Goal: Communication & Community: Participate in discussion

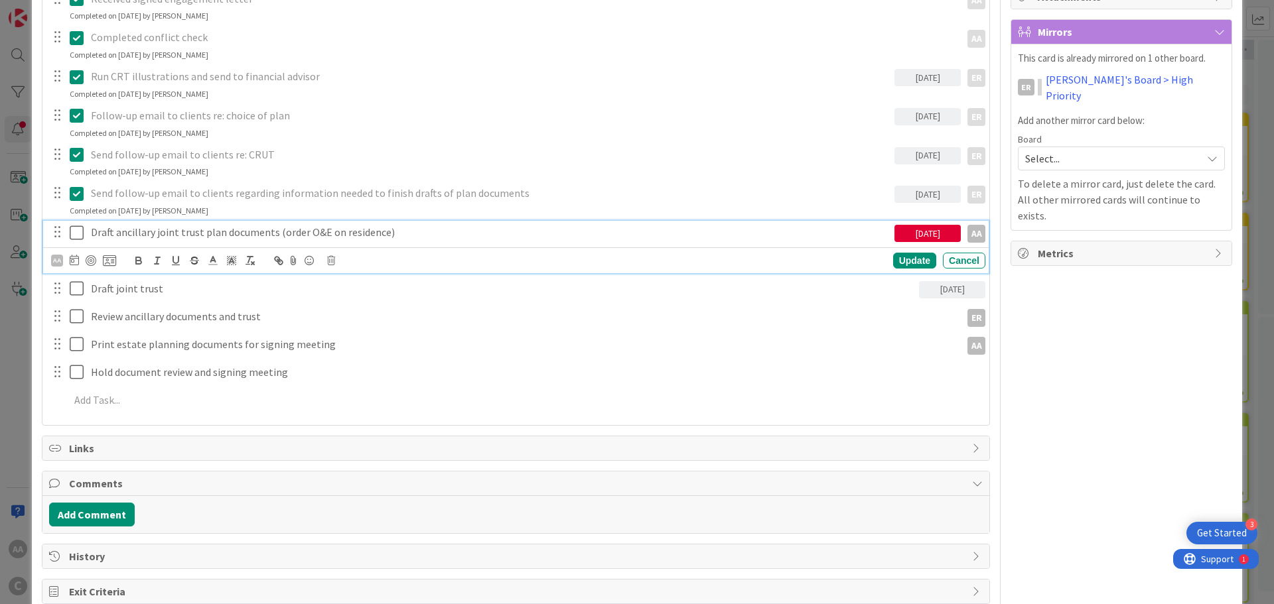
click at [72, 231] on icon at bounding box center [77, 233] width 14 height 16
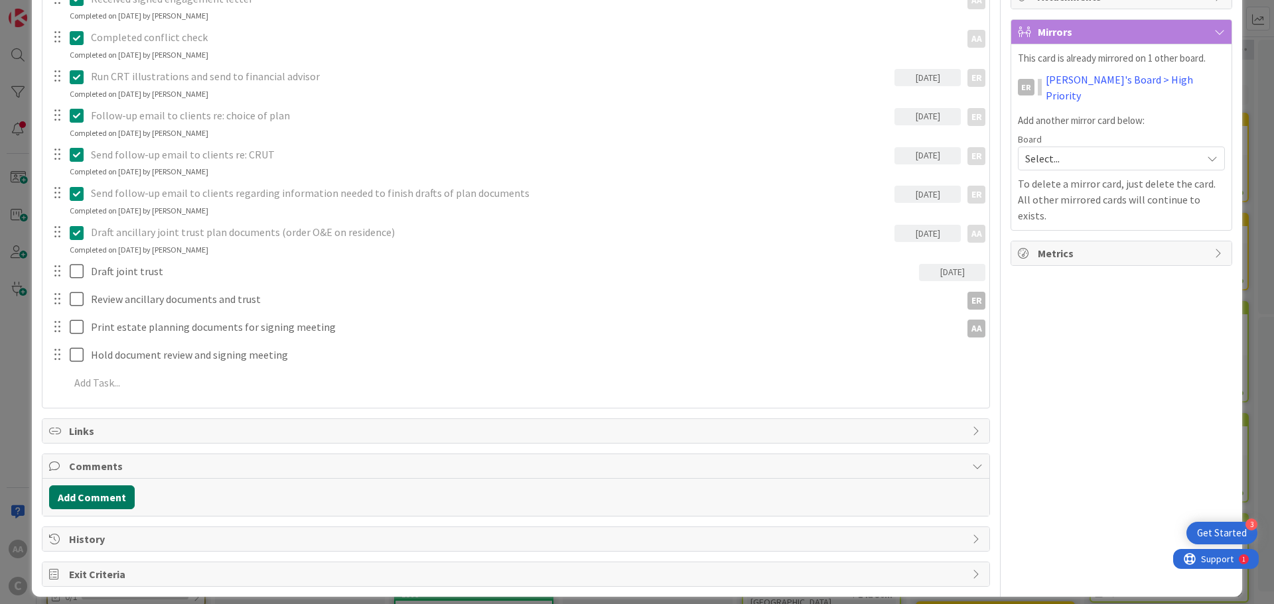
click at [81, 505] on button "Add Comment" at bounding box center [92, 498] width 86 height 24
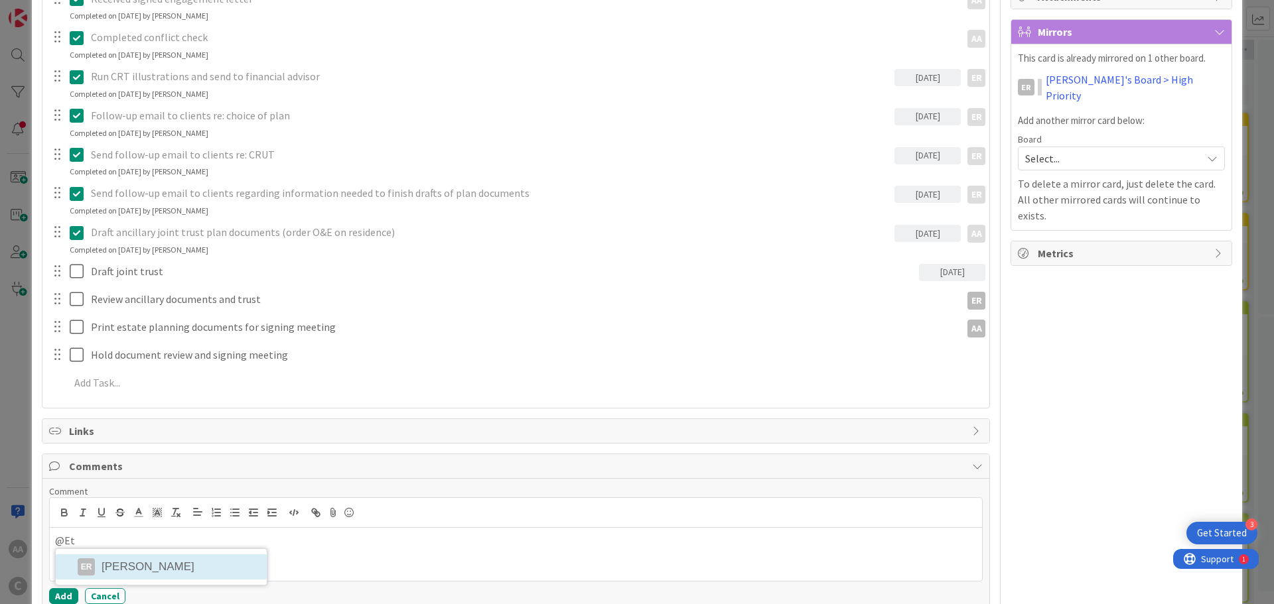
click at [133, 567] on li "ER [PERSON_NAME]" at bounding box center [161, 567] width 211 height 25
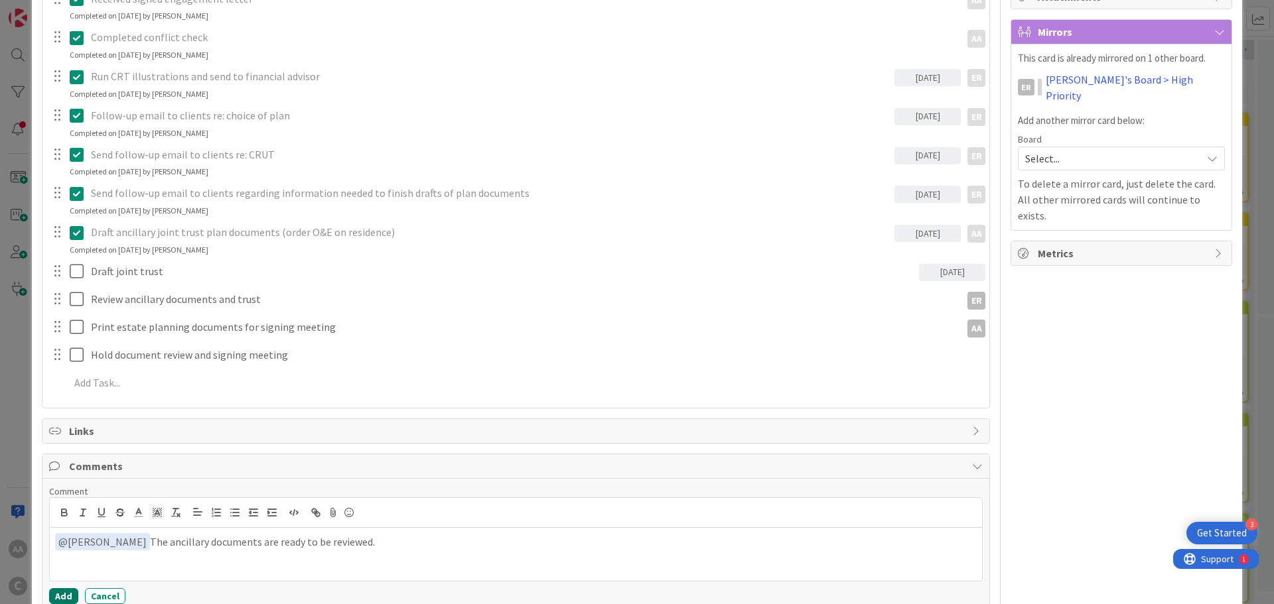
click at [65, 598] on button "Add" at bounding box center [63, 597] width 29 height 16
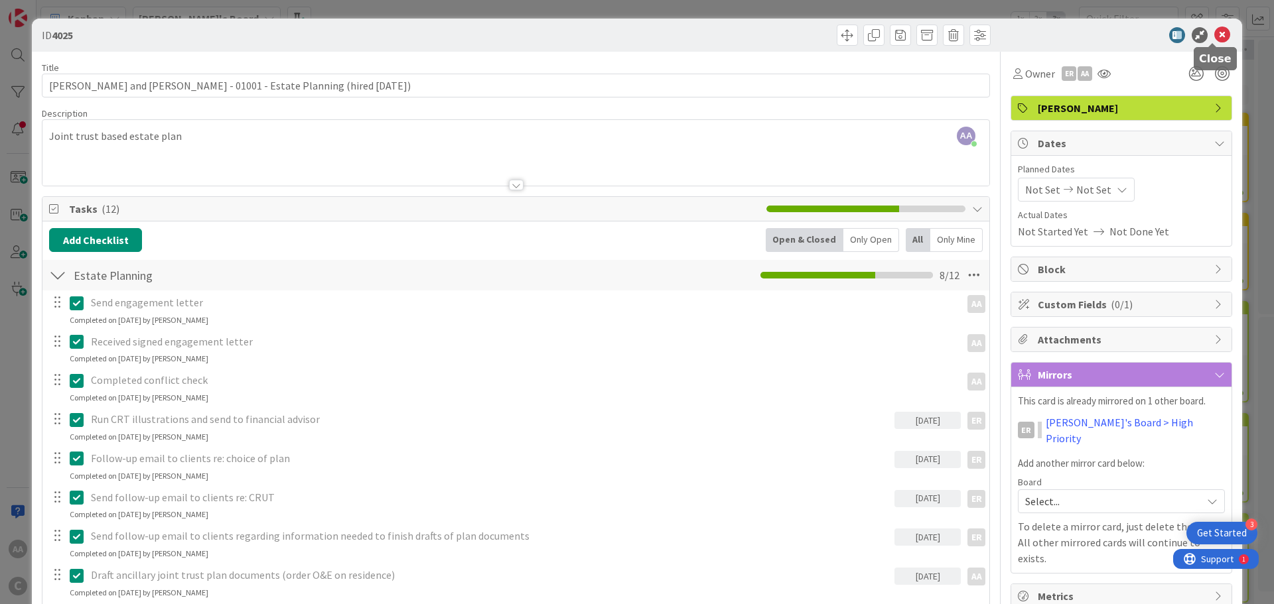
click at [1214, 32] on icon at bounding box center [1222, 35] width 16 height 16
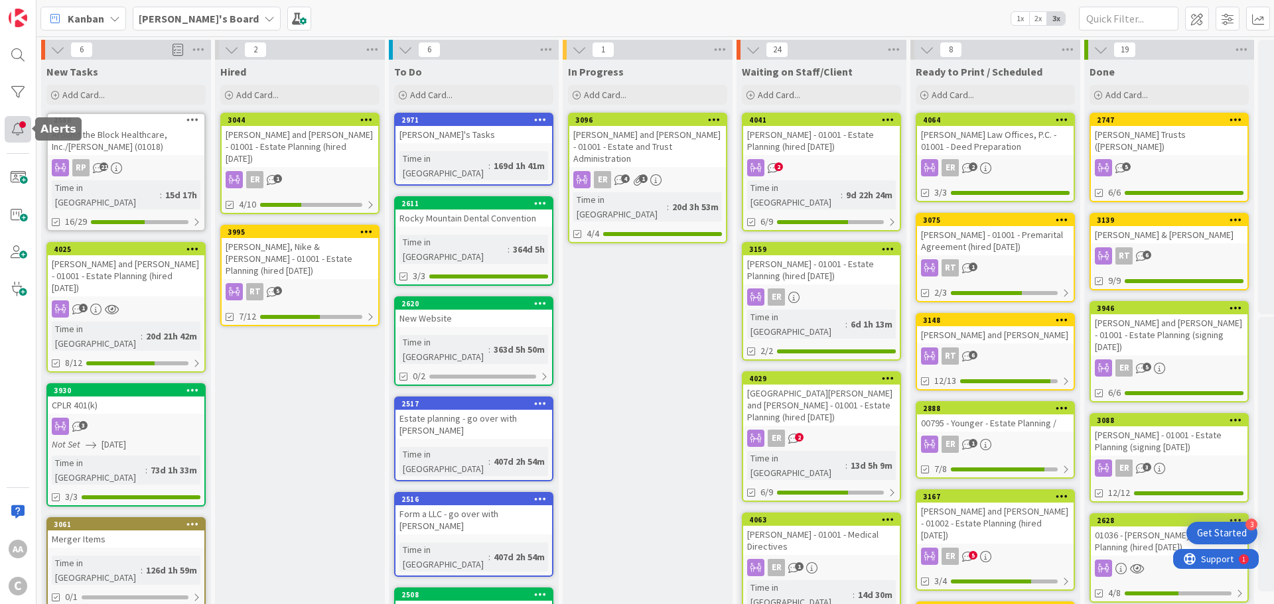
click at [21, 129] on div at bounding box center [18, 129] width 27 height 27
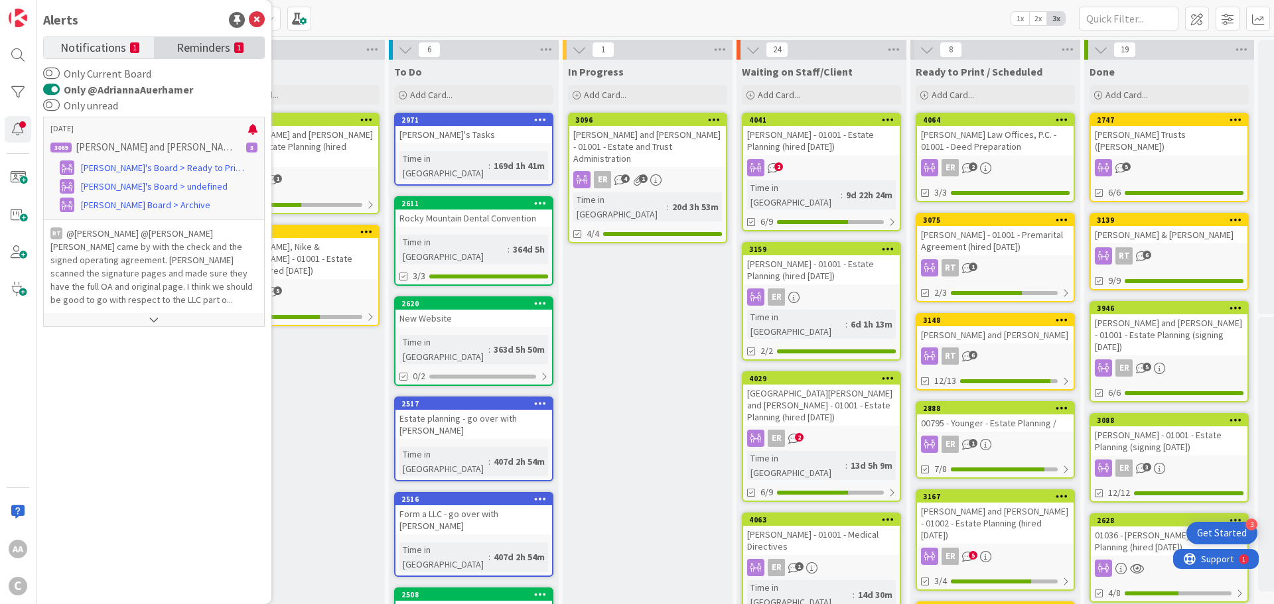
click at [176, 48] on span "Reminders" at bounding box center [203, 46] width 54 height 19
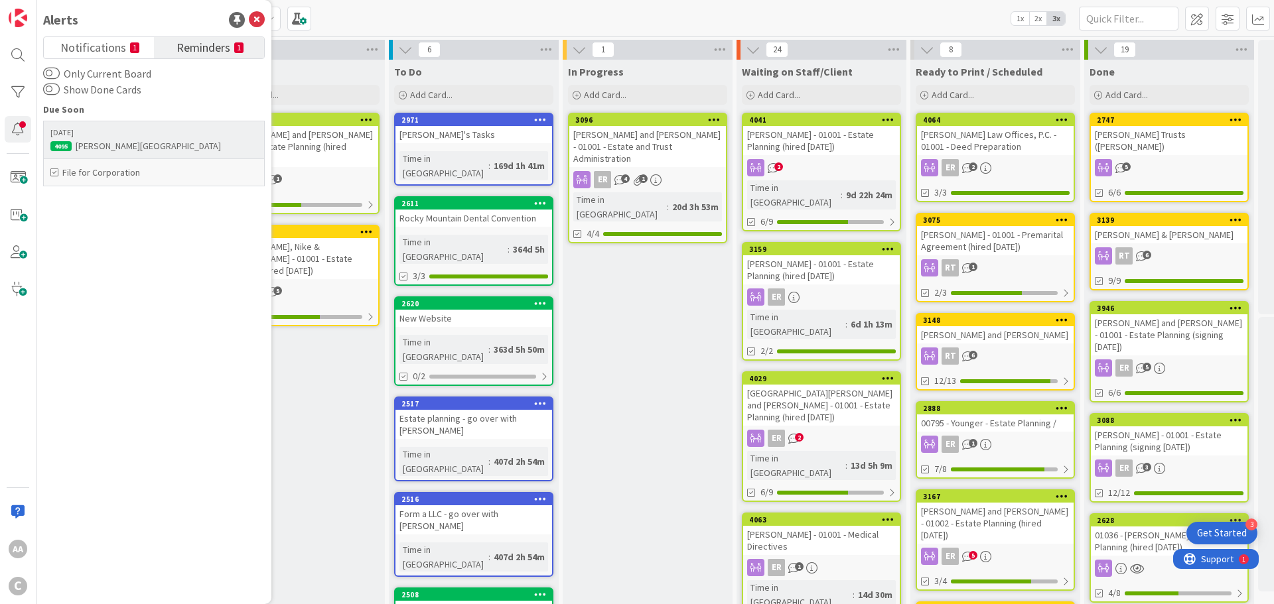
click at [98, 172] on h6 "File for Corporation" at bounding box center [153, 172] width 207 height 13
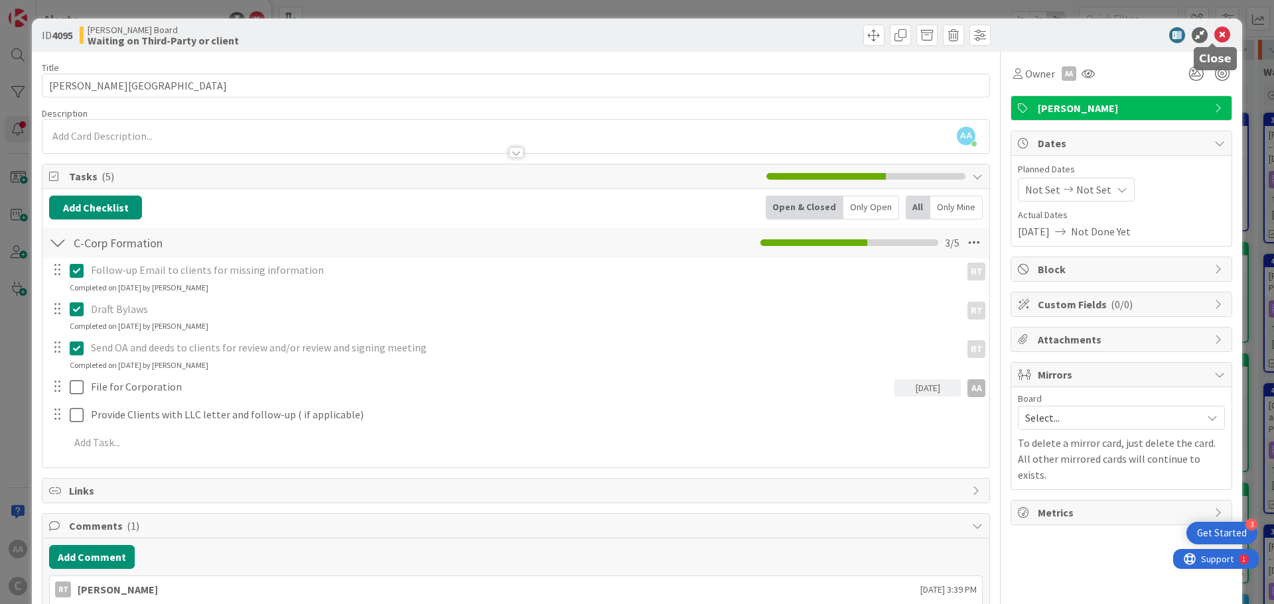
click at [1214, 34] on icon at bounding box center [1222, 35] width 16 height 16
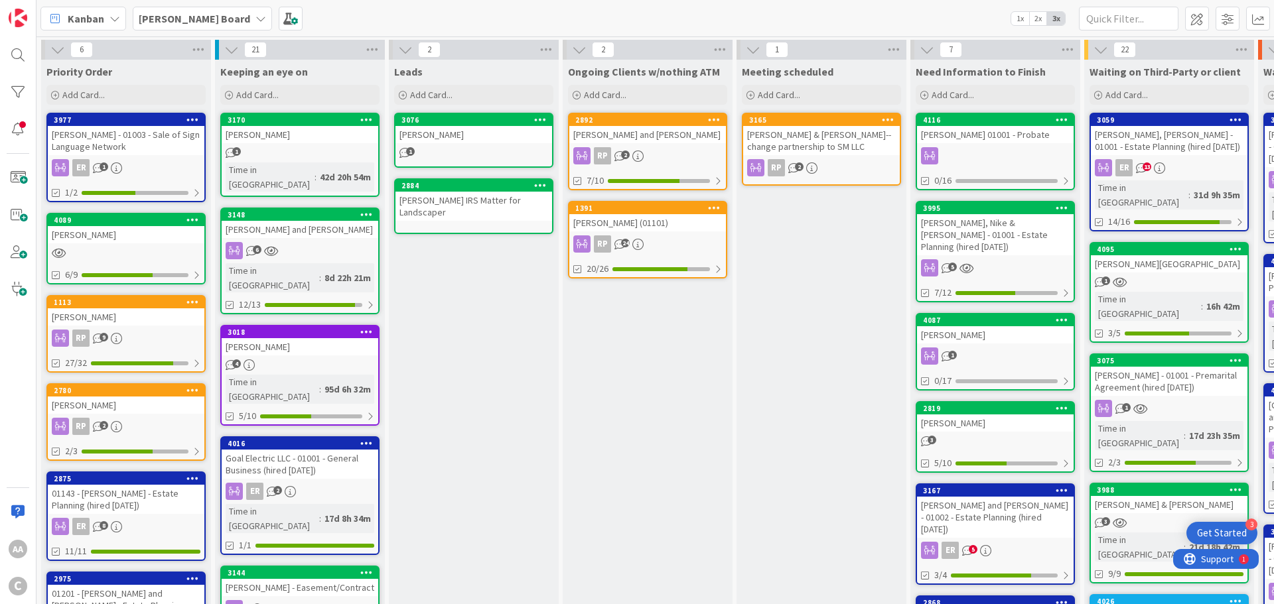
click at [182, 17] on b "[PERSON_NAME] Board" at bounding box center [194, 18] width 111 height 13
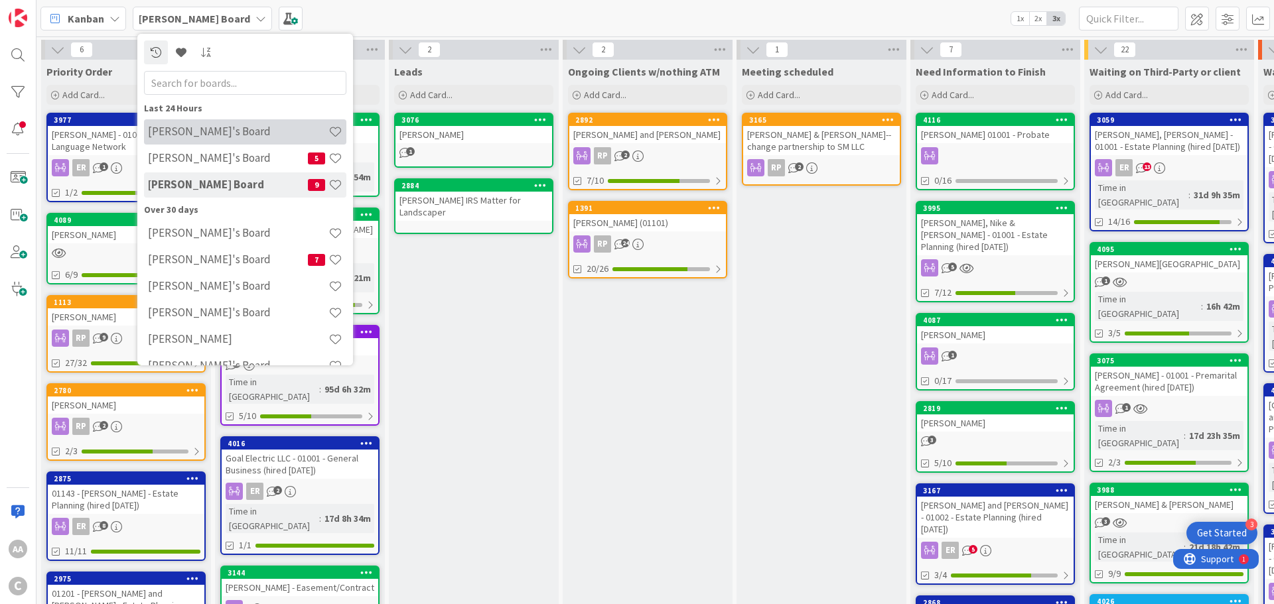
click at [193, 135] on h4 "[PERSON_NAME]'s Board" at bounding box center [238, 131] width 180 height 13
